Goal: Transaction & Acquisition: Purchase product/service

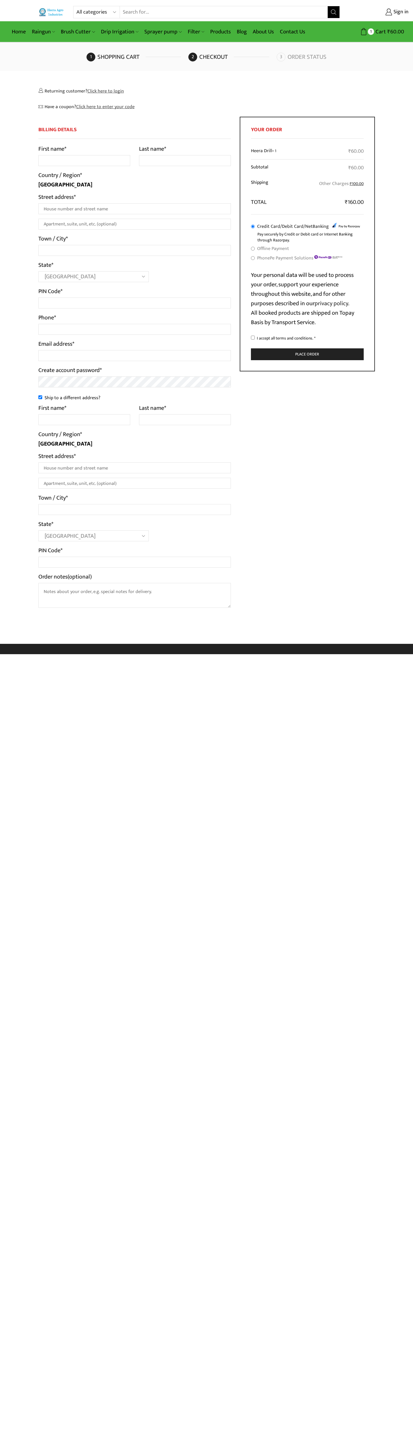
select select "MH"
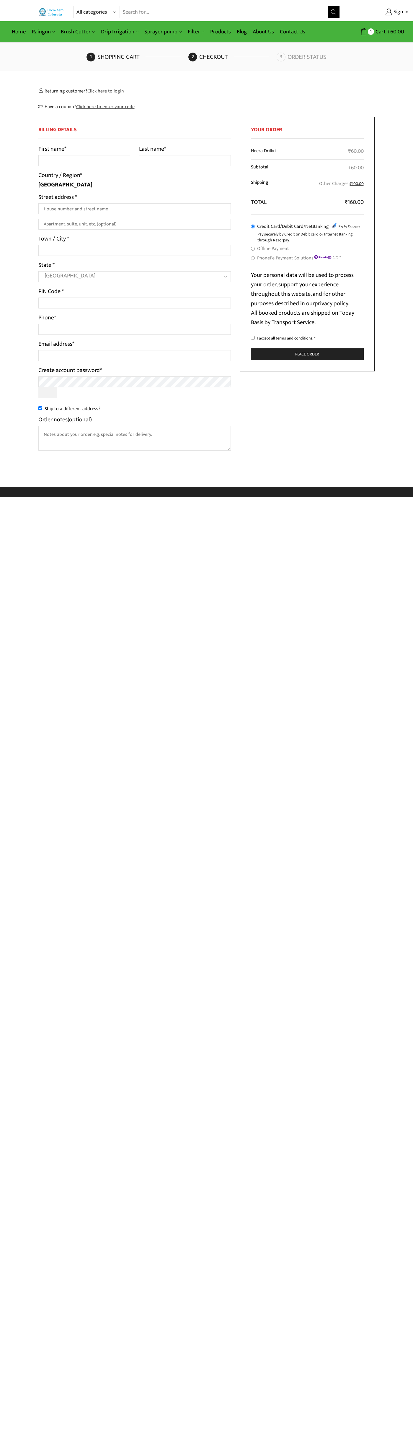
select select "MH"
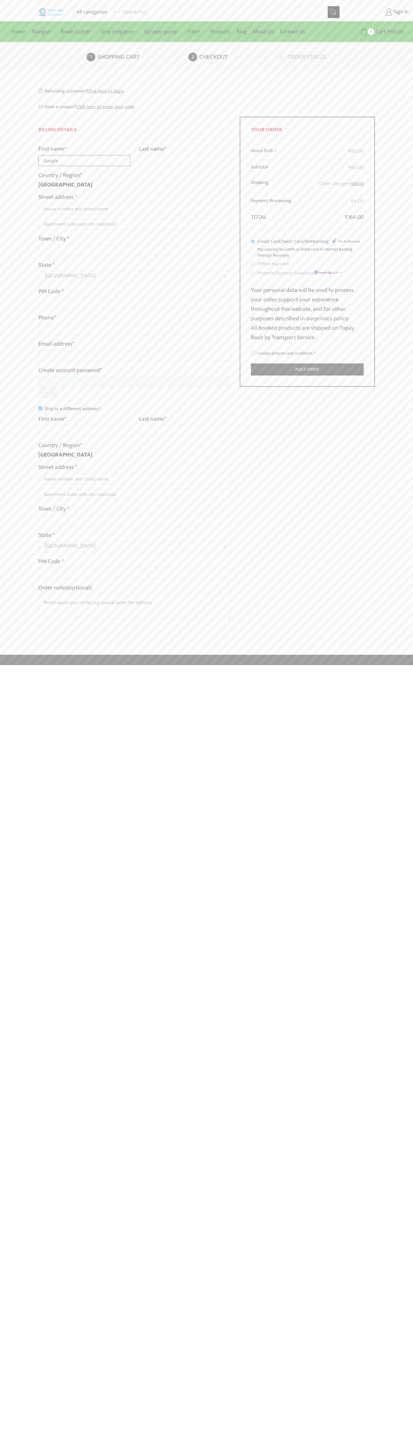
type input "Google"
type input "Storebot"
type input "[STREET_ADDRESS]"
type input "First floor"
type input "mountain view"
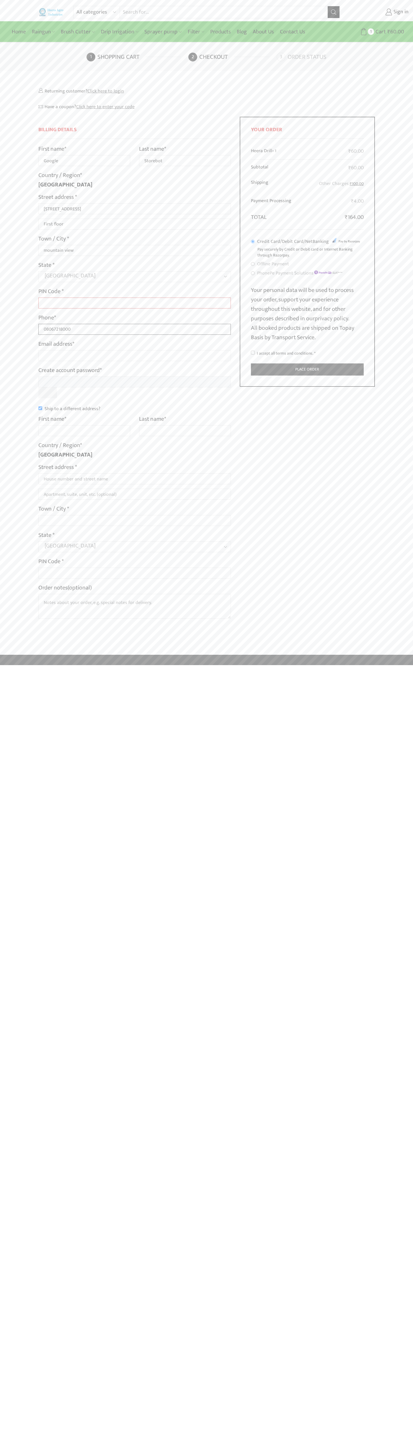
type input "08067218000"
type input "[EMAIL_ADDRESS][DOMAIN_NAME]"
type input "Google"
type input "Storebot"
type input "[STREET_ADDRESS]"
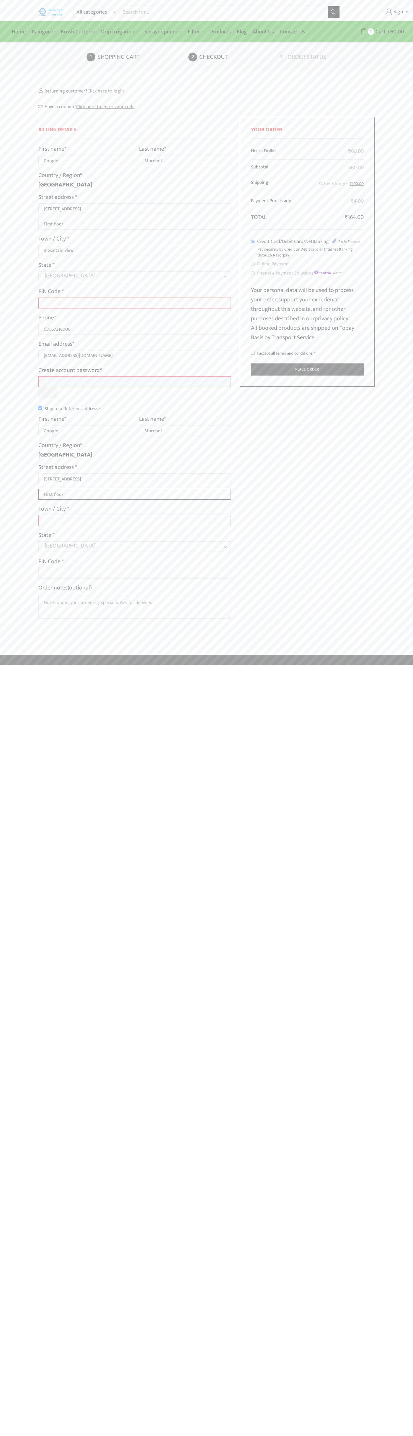
type input "First floor"
type input "mountain view"
click at [253, 353] on input "I accept all terms and conditions. *" at bounding box center [253, 353] width 4 height 4
checkbox input "true"
click at [66, 588] on label "Order notes (optional)" at bounding box center [64, 587] width 53 height 9
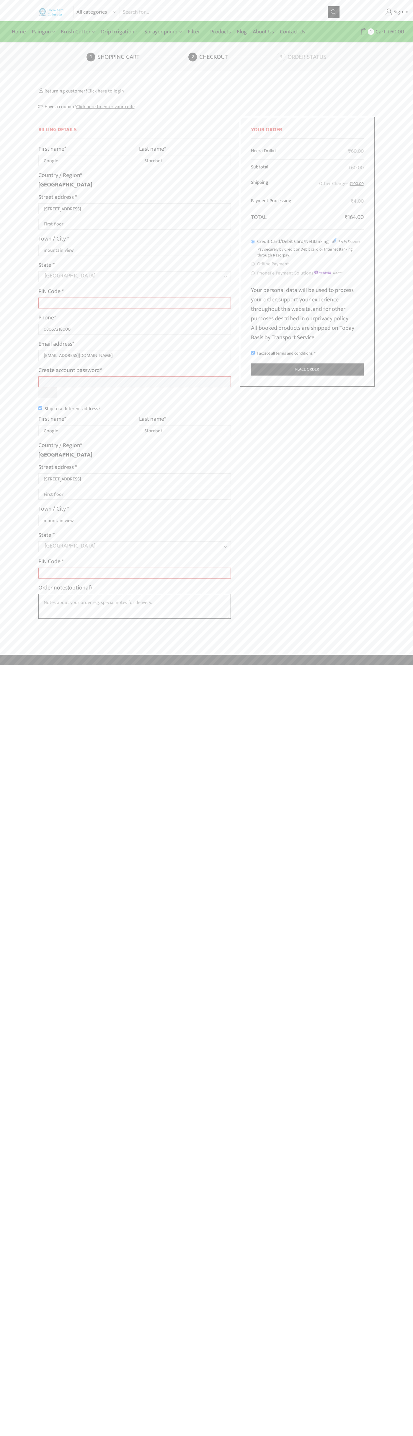
click at [66, 594] on textarea "Order notes (optional)" at bounding box center [134, 606] width 193 height 25
type input "Google"
type input "Storebot"
type input "[STREET_ADDRESS]"
type input "First floor"
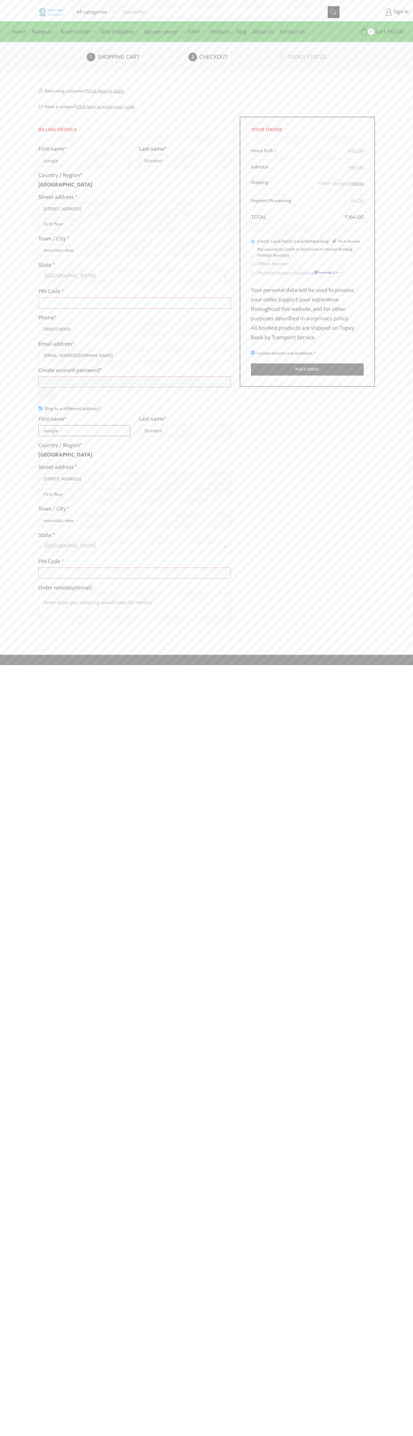
type input "Google"
type input "Storebot"
type input "[STREET_ADDRESS]"
type input "First floor"
click at [66, 588] on label "Order notes (optional)" at bounding box center [64, 587] width 53 height 9
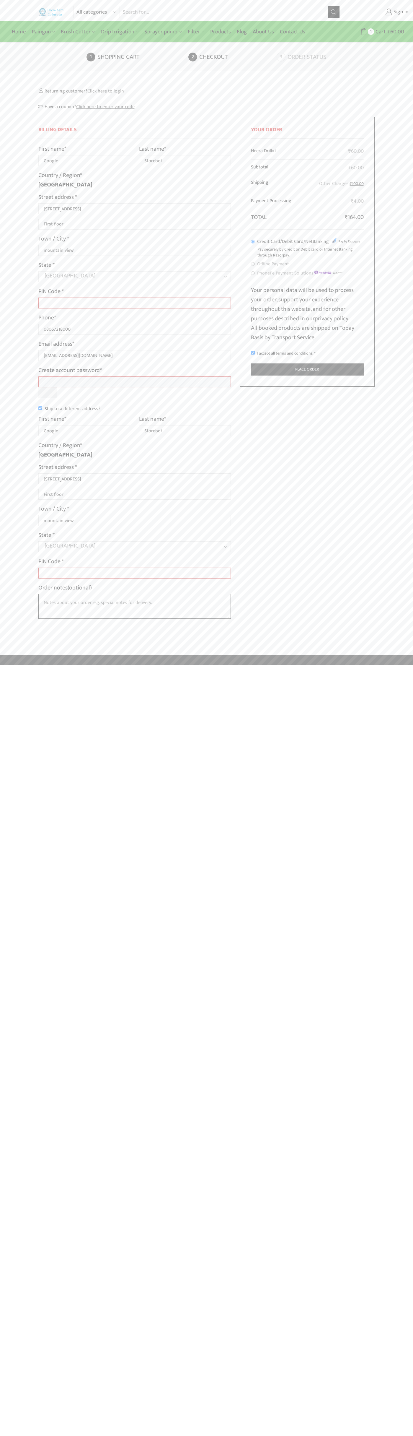
click at [66, 594] on textarea "Order notes (optional)" at bounding box center [134, 606] width 193 height 25
